Goal: Task Accomplishment & Management: Complete application form

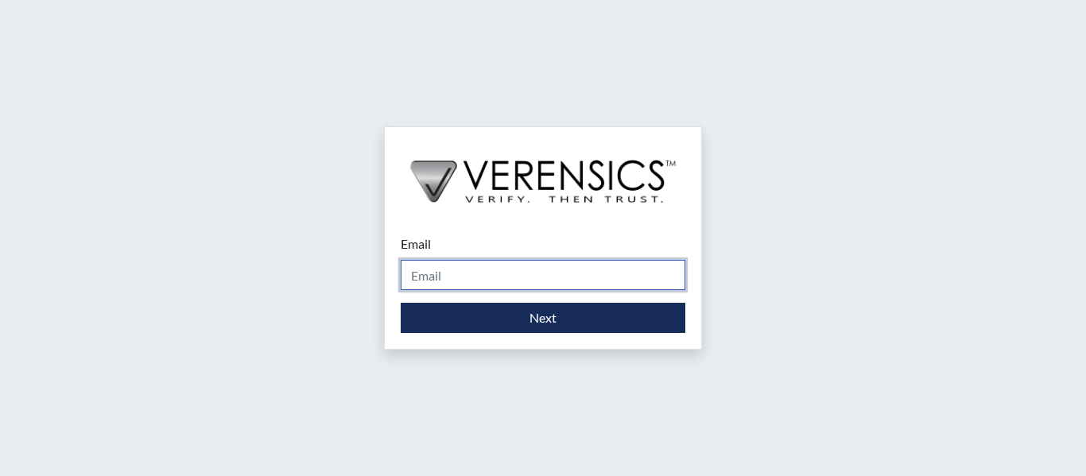
click at [577, 275] on input "Email" at bounding box center [543, 275] width 284 height 30
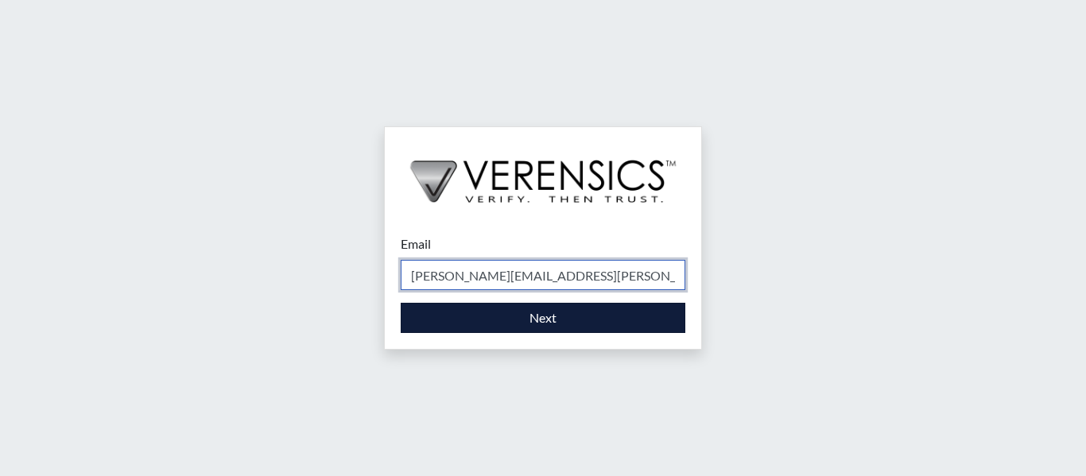
type input "[PERSON_NAME][EMAIL_ADDRESS][PERSON_NAME][DOMAIN_NAME]"
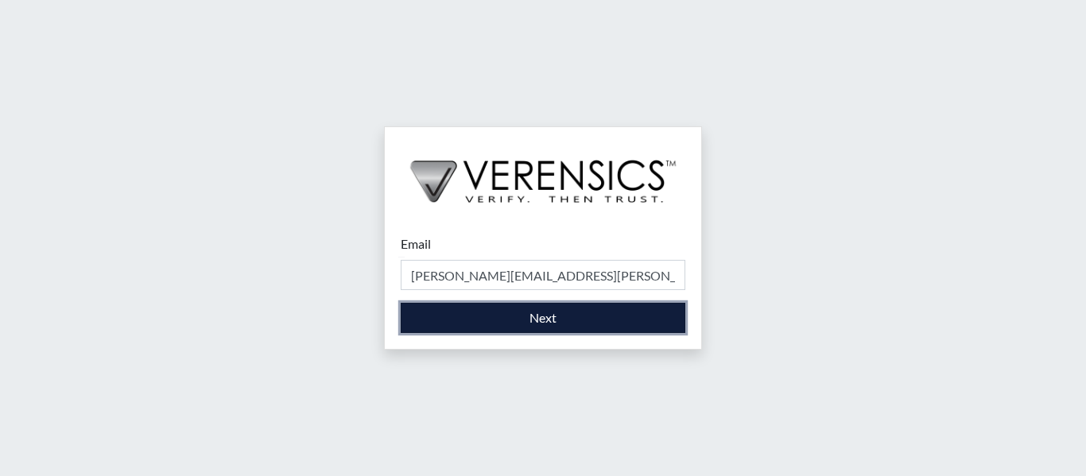
click at [538, 310] on button "Next" at bounding box center [543, 318] width 284 height 30
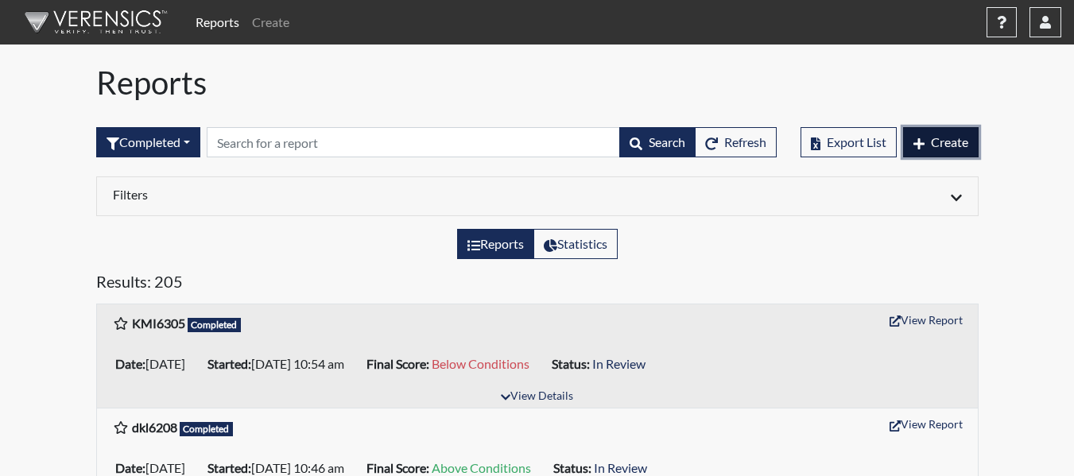
click at [938, 149] on span "Create" at bounding box center [949, 141] width 37 height 15
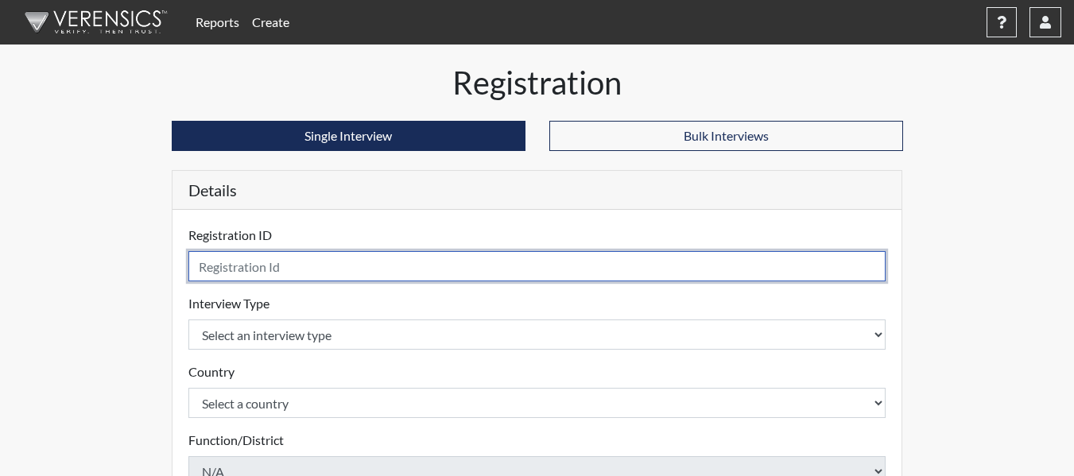
click at [591, 259] on input "text" at bounding box center [537, 266] width 698 height 30
type input "cct7321"
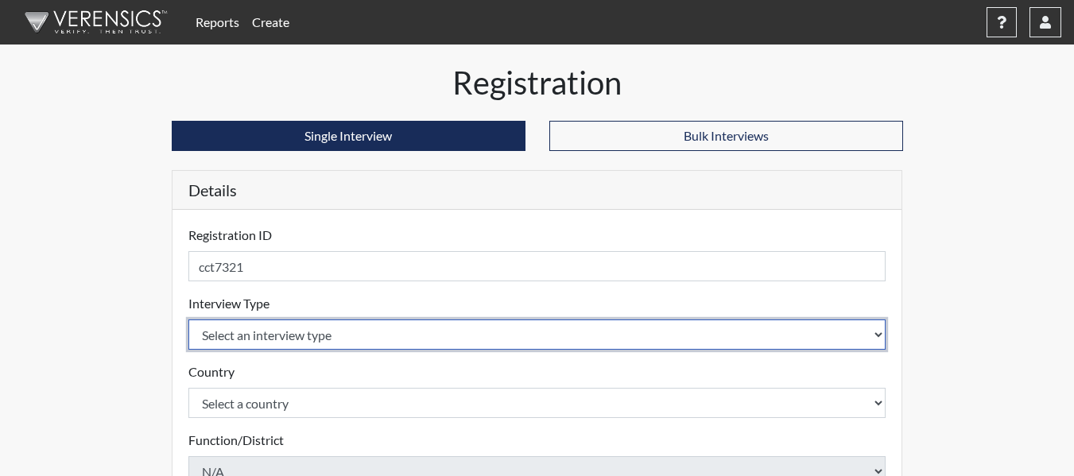
click at [462, 337] on body "Reports Create Help Center × Verensics Best Practices How to successfully use t…" at bounding box center [537, 238] width 1074 height 476
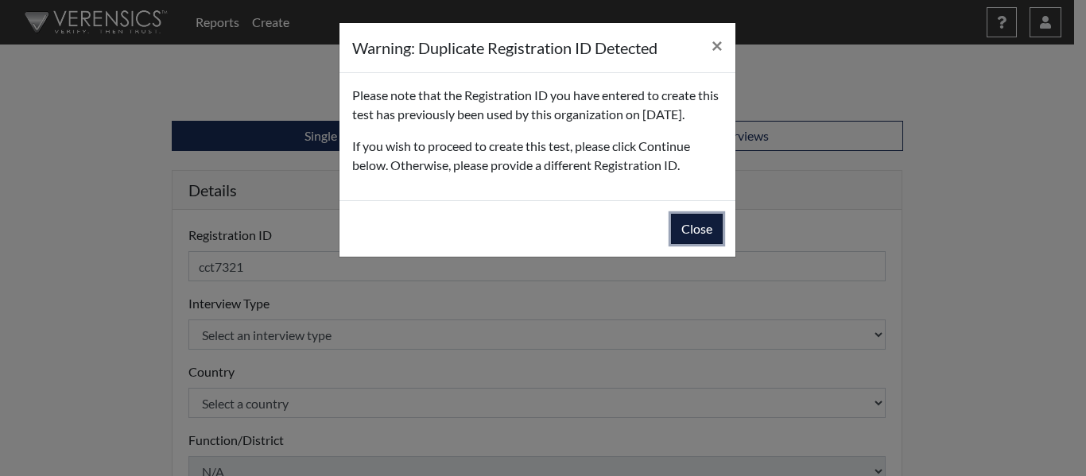
click at [695, 244] on button "Close" at bounding box center [697, 229] width 52 height 30
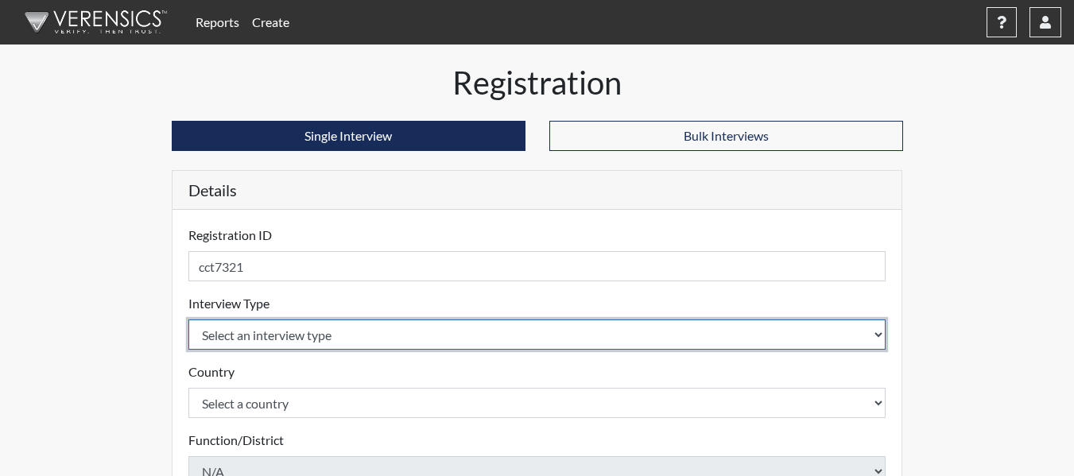
click at [385, 337] on select "Select an interview type Corrections Pre-Employment" at bounding box center [537, 334] width 698 height 30
select select "ff733e93-e1bf-11ea-9c9f-0eff0cf7eb8f"
click at [188, 319] on select "Select an interview type Corrections Pre-Employment" at bounding box center [537, 334] width 698 height 30
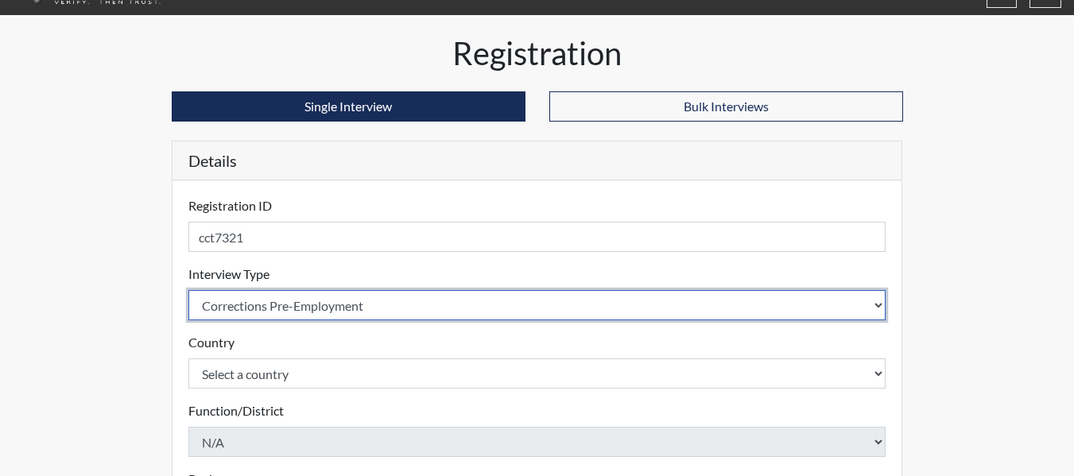
scroll to position [79, 0]
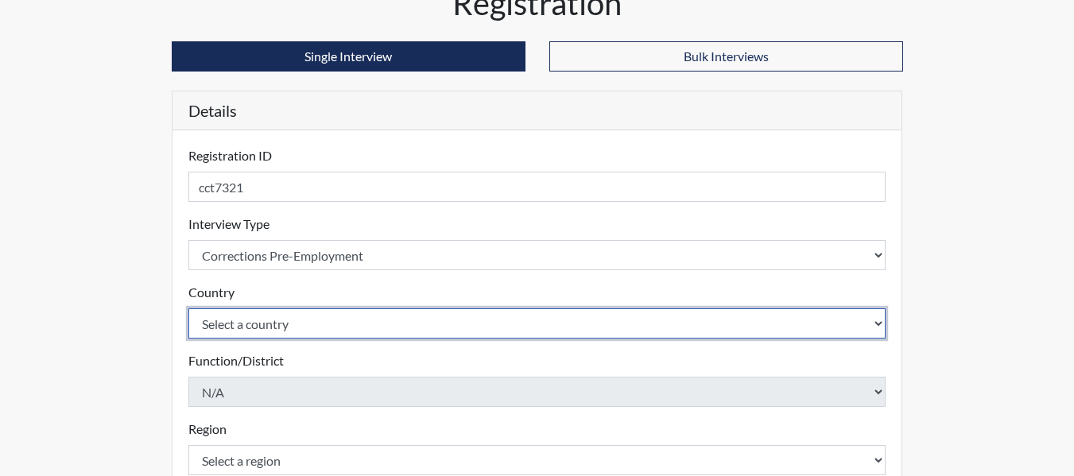
click at [390, 320] on select "Select a country [GEOGRAPHIC_DATA] [GEOGRAPHIC_DATA]" at bounding box center [537, 323] width 698 height 30
select select "united-states-of-[GEOGRAPHIC_DATA]"
click at [188, 308] on select "Select a country [GEOGRAPHIC_DATA] [GEOGRAPHIC_DATA]" at bounding box center [537, 323] width 698 height 30
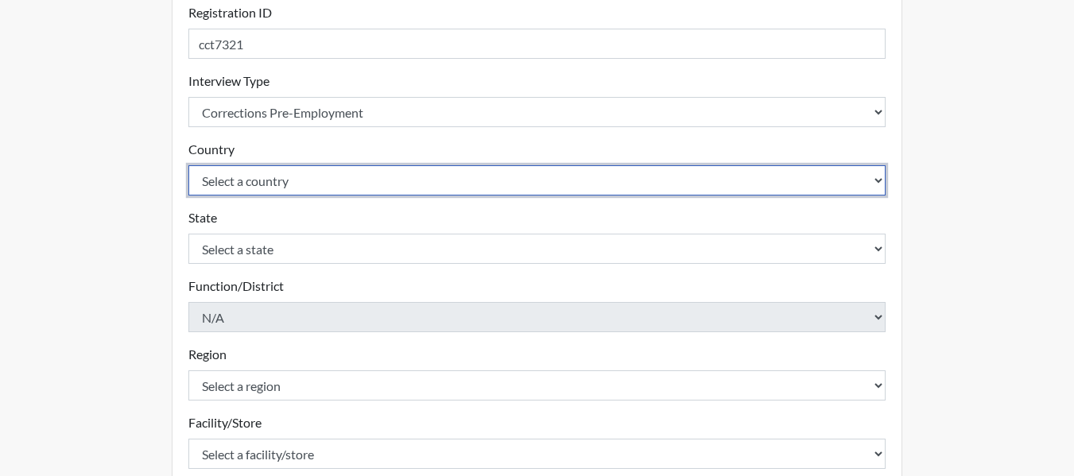
scroll to position [238, 0]
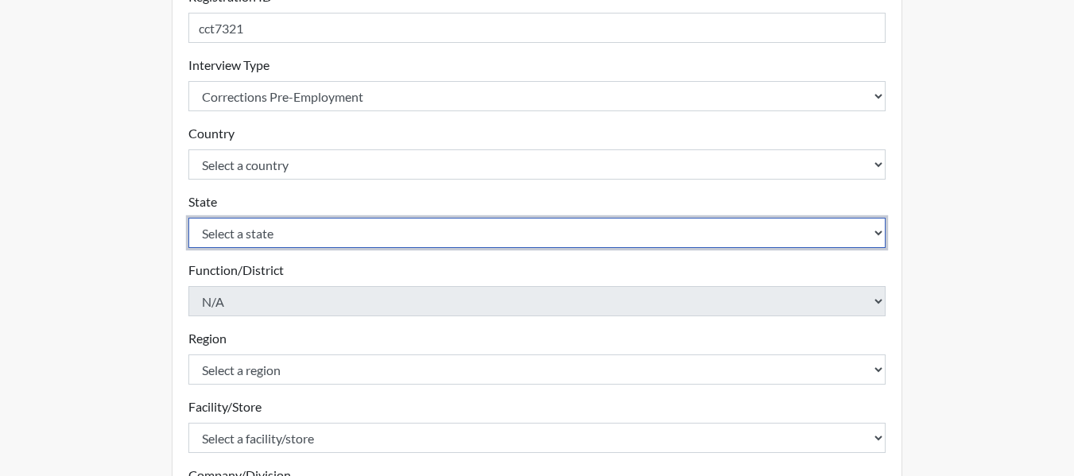
click at [346, 228] on select "Select a state [US_STATE] [US_STATE] [US_STATE] [US_STATE] [US_STATE] [US_STATE…" at bounding box center [537, 233] width 698 height 30
select select "GA"
click at [188, 218] on select "Select a state [US_STATE] [US_STATE] [US_STATE] [US_STATE] [US_STATE] [US_STATE…" at bounding box center [537, 233] width 698 height 30
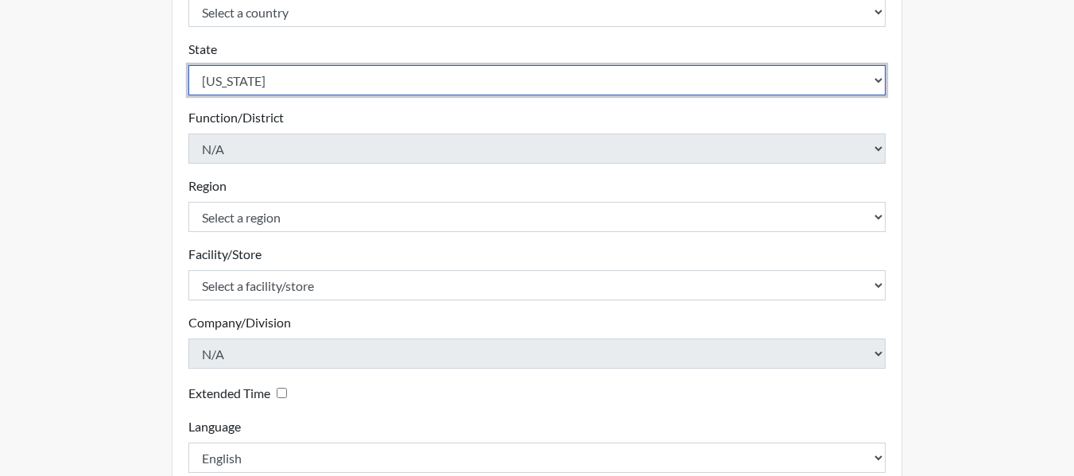
scroll to position [397, 0]
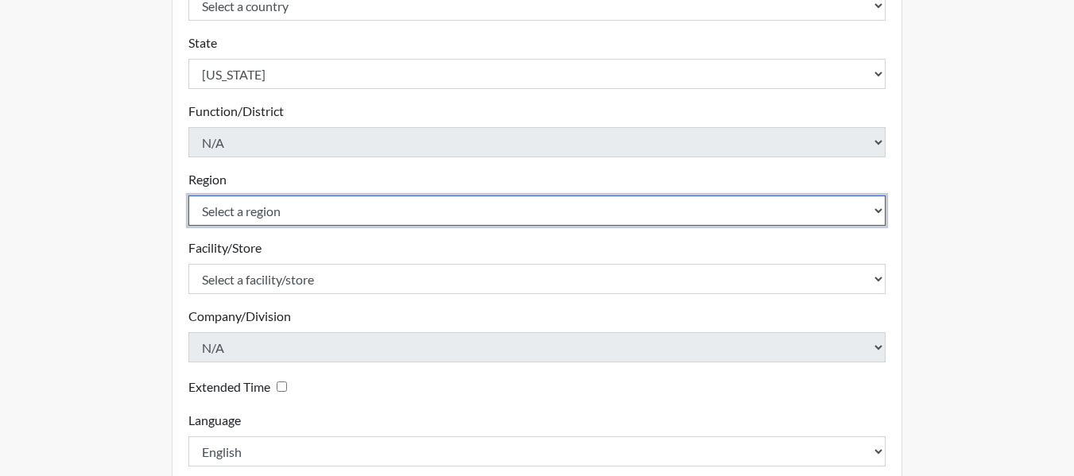
click at [355, 206] on select "Select a region [GEOGRAPHIC_DATA]" at bounding box center [537, 210] width 698 height 30
select select "8bdab1f8-09d2-48bf-ae6d-f2dae3084107"
click at [188, 195] on select "Select a region [GEOGRAPHIC_DATA]" at bounding box center [537, 210] width 698 height 30
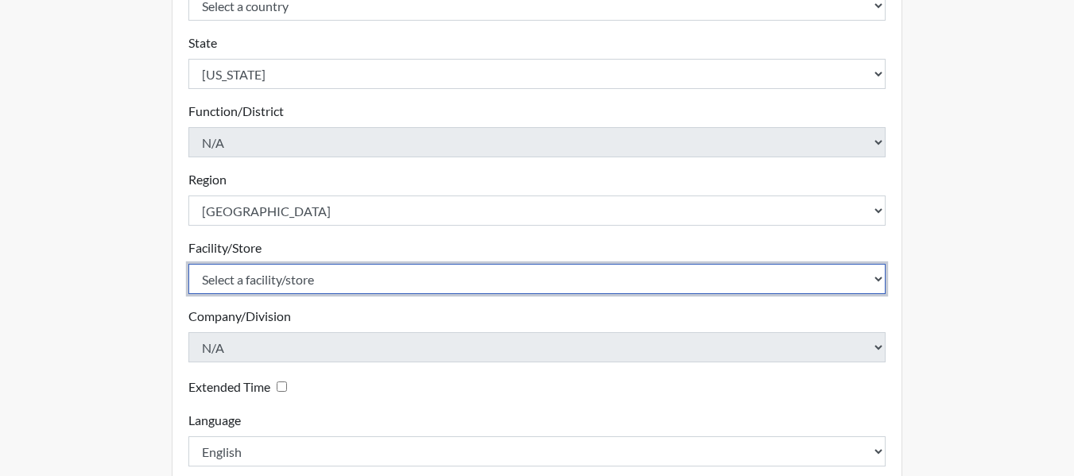
click at [346, 275] on select "Select a facility/store [PERSON_NAME]" at bounding box center [537, 279] width 698 height 30
select select "cb845a86-4adf-4766-8bef-1ab7fdaa1d14"
click at [188, 264] on select "Select a facility/store [PERSON_NAME]" at bounding box center [537, 279] width 698 height 30
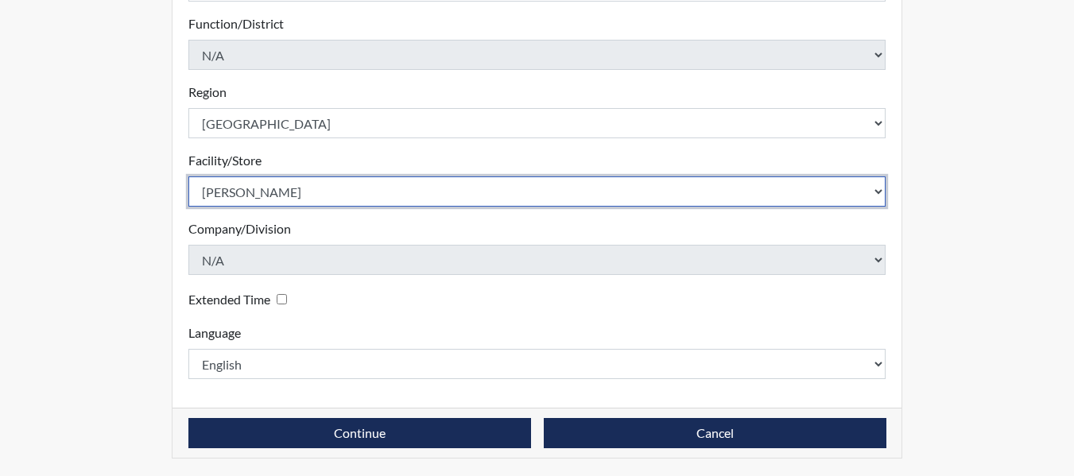
scroll to position [486, 0]
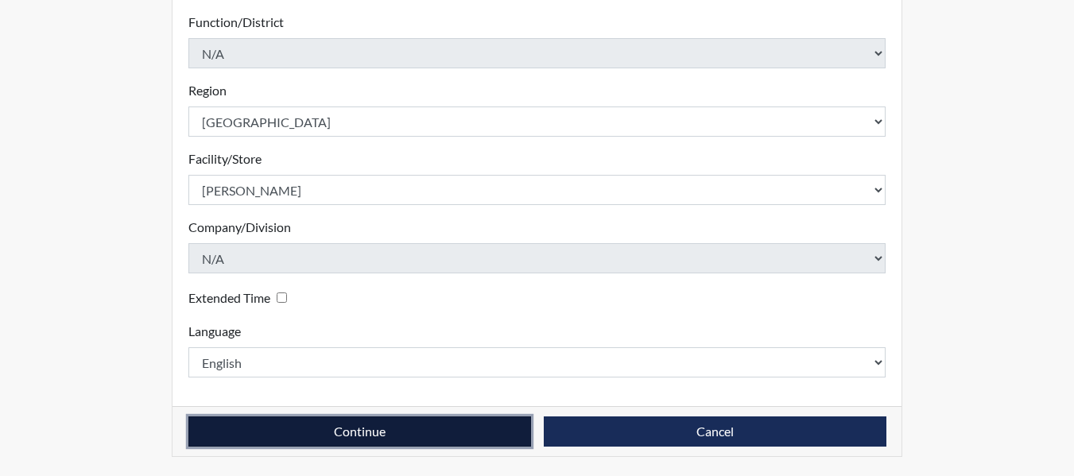
click at [396, 427] on button "Continue" at bounding box center [359, 431] width 342 height 30
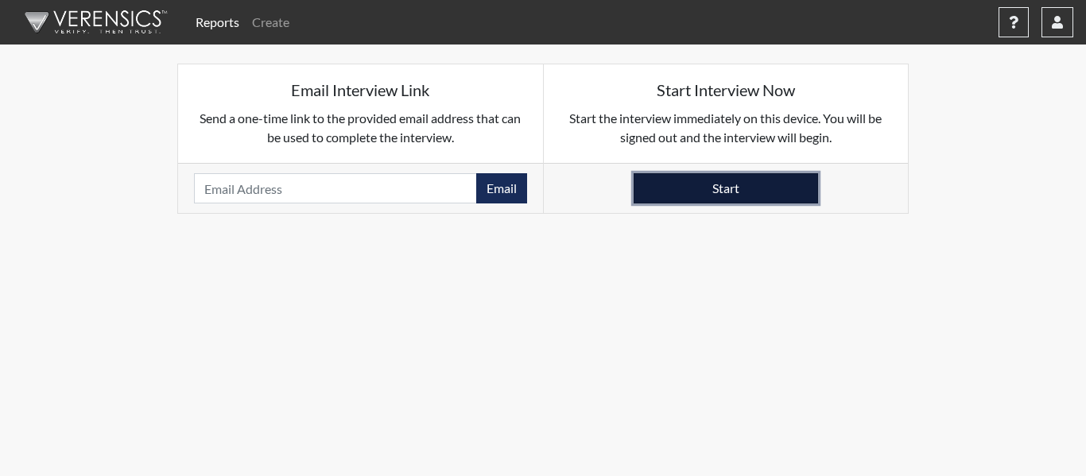
click at [668, 180] on button "Start" at bounding box center [725, 188] width 184 height 30
